Goal: Book appointment/travel/reservation

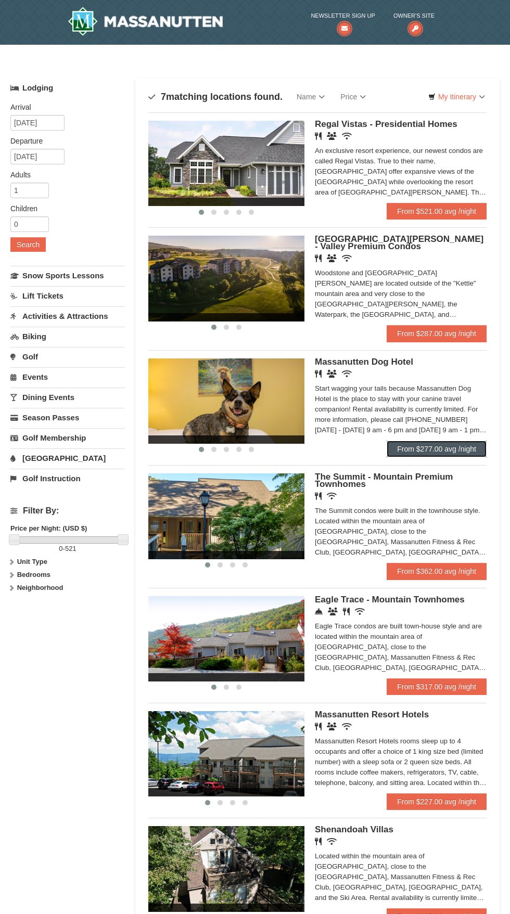
click at [456, 449] on link "From $277.00 avg /night" at bounding box center [437, 449] width 100 height 17
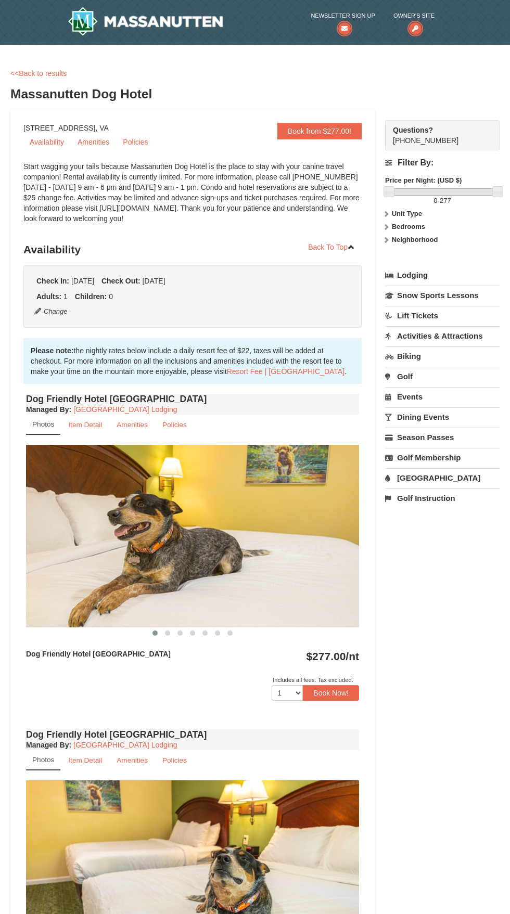
click at [416, 478] on link "[GEOGRAPHIC_DATA]" at bounding box center [442, 477] width 114 height 19
click at [409, 539] on button "Search" at bounding box center [402, 544] width 35 height 15
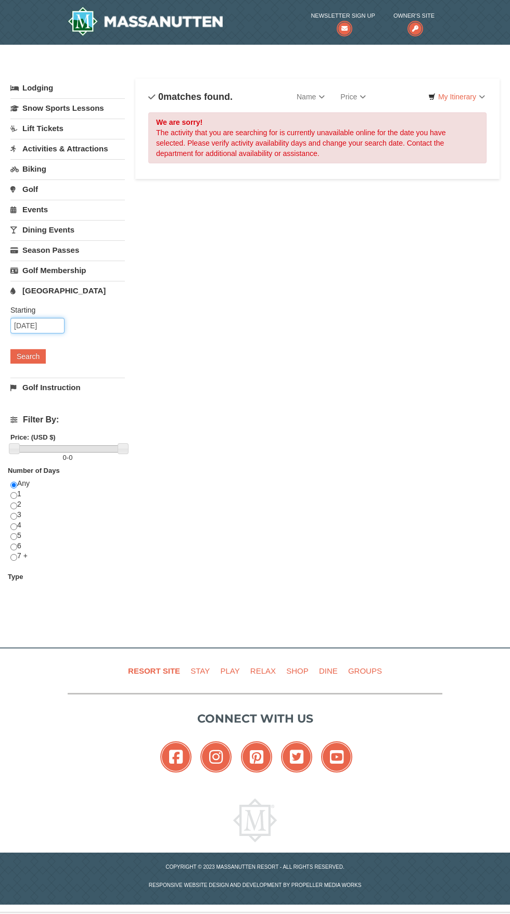
click at [36, 321] on input "[DATE]" at bounding box center [37, 326] width 54 height 16
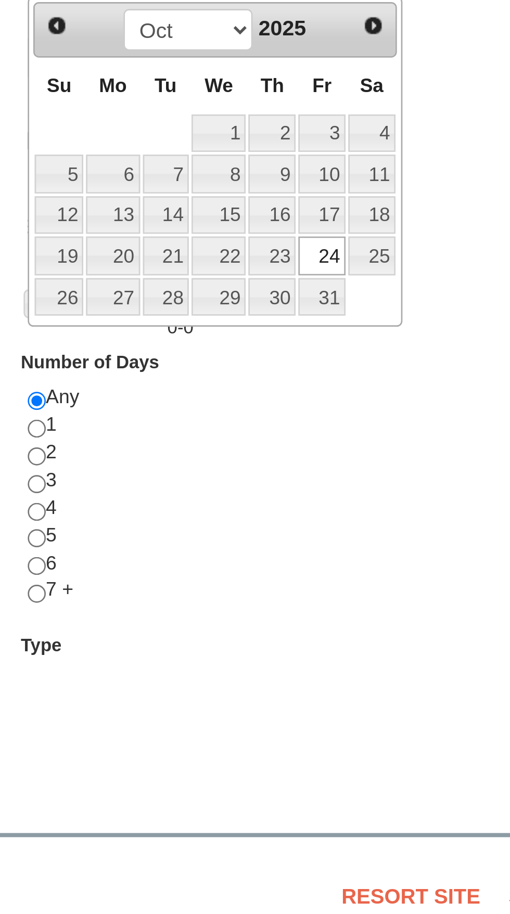
click at [141, 433] on link "25" at bounding box center [140, 431] width 18 height 15
type input "[DATE]"
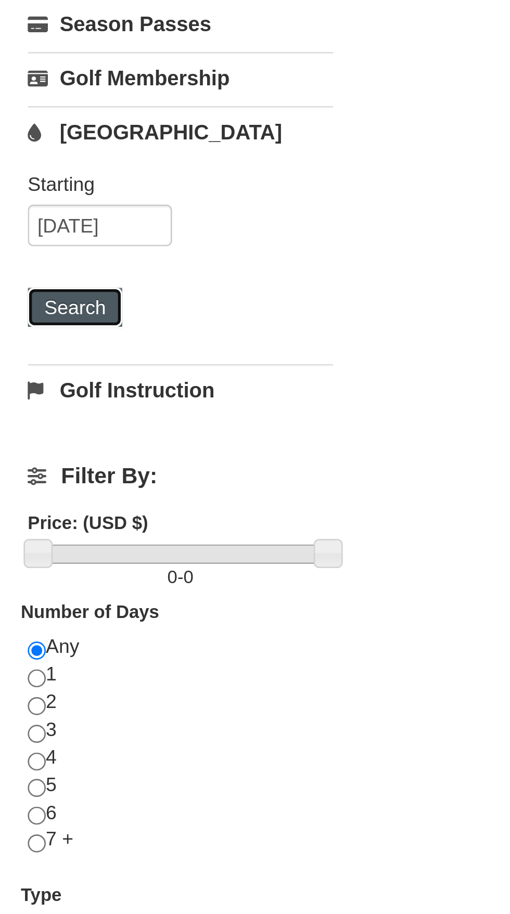
click at [28, 355] on button "Search" at bounding box center [27, 356] width 35 height 15
